Goal: Find specific page/section: Find specific page/section

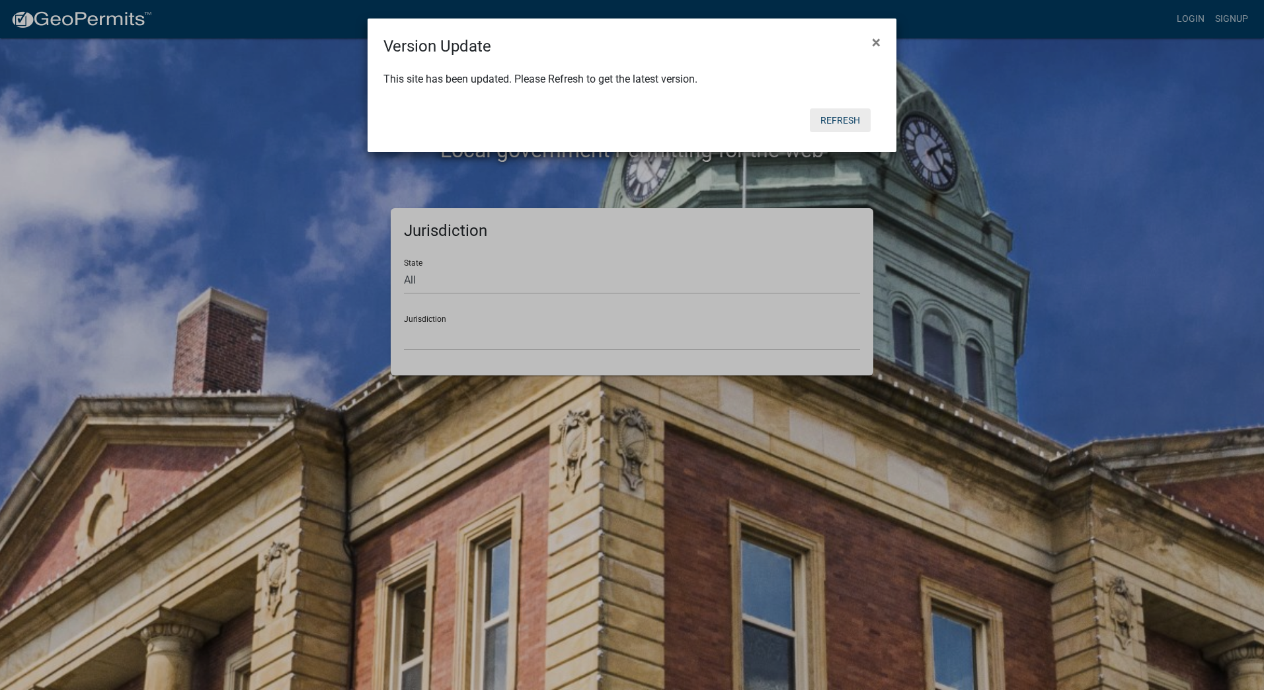
click at [849, 125] on button "Refresh" at bounding box center [840, 120] width 61 height 24
